Goal: Information Seeking & Learning: Learn about a topic

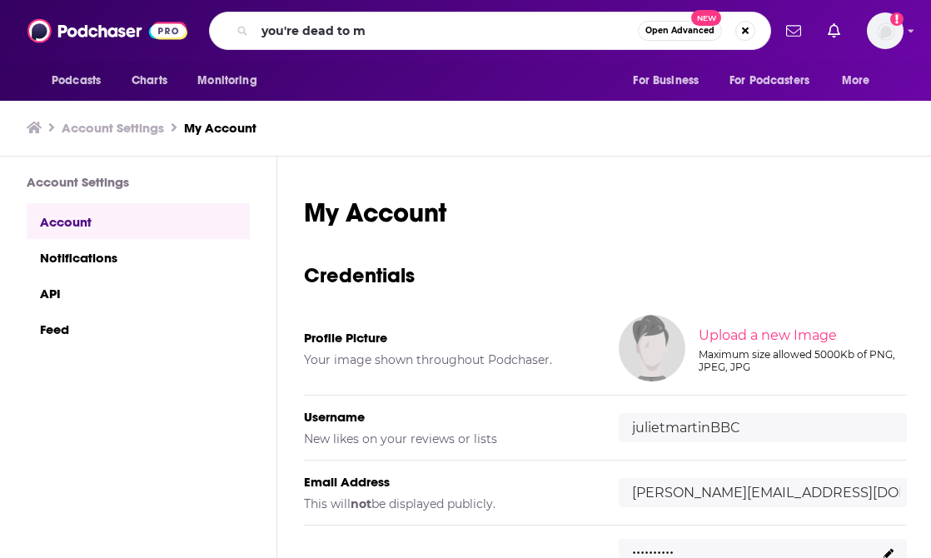
type input "you're dead to me"
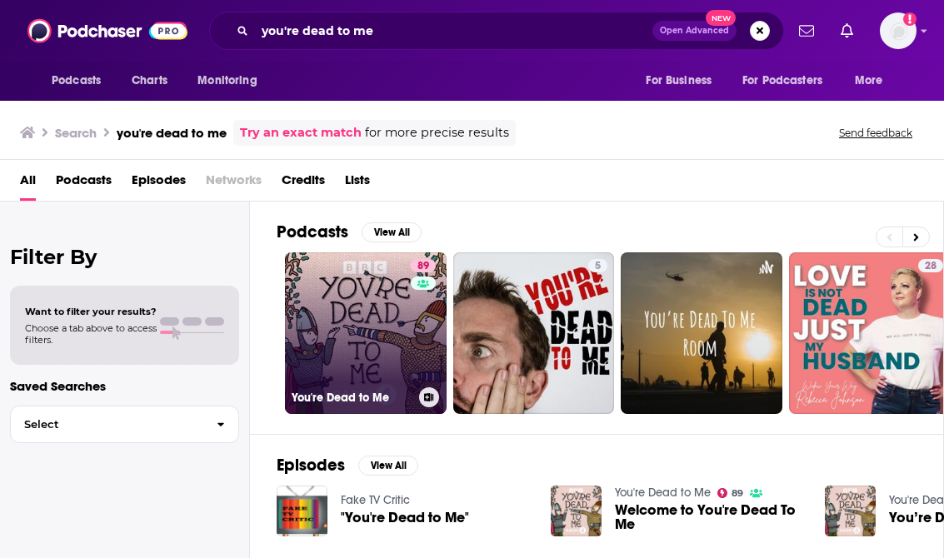
click at [381, 329] on link "89 You're Dead to Me" at bounding box center [366, 333] width 162 height 162
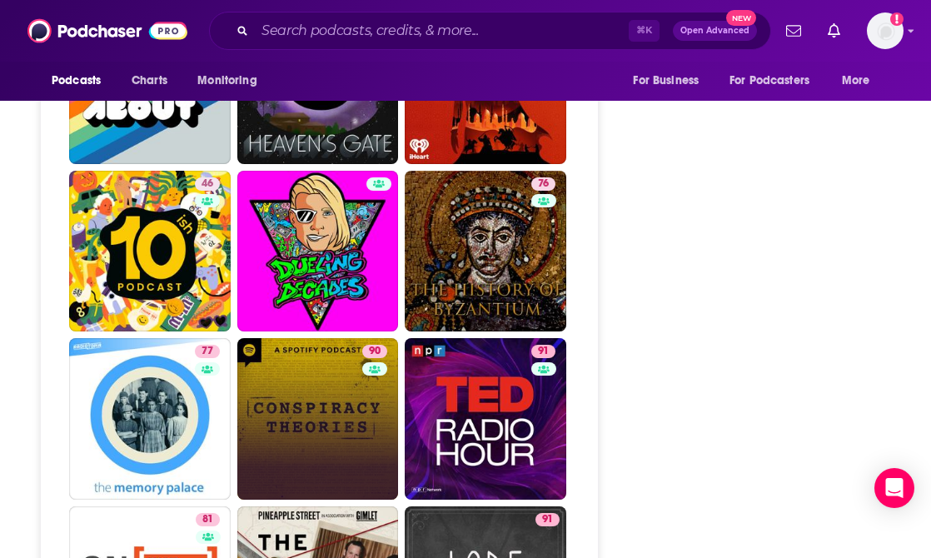
scroll to position [5836, 0]
